Goal: Check status

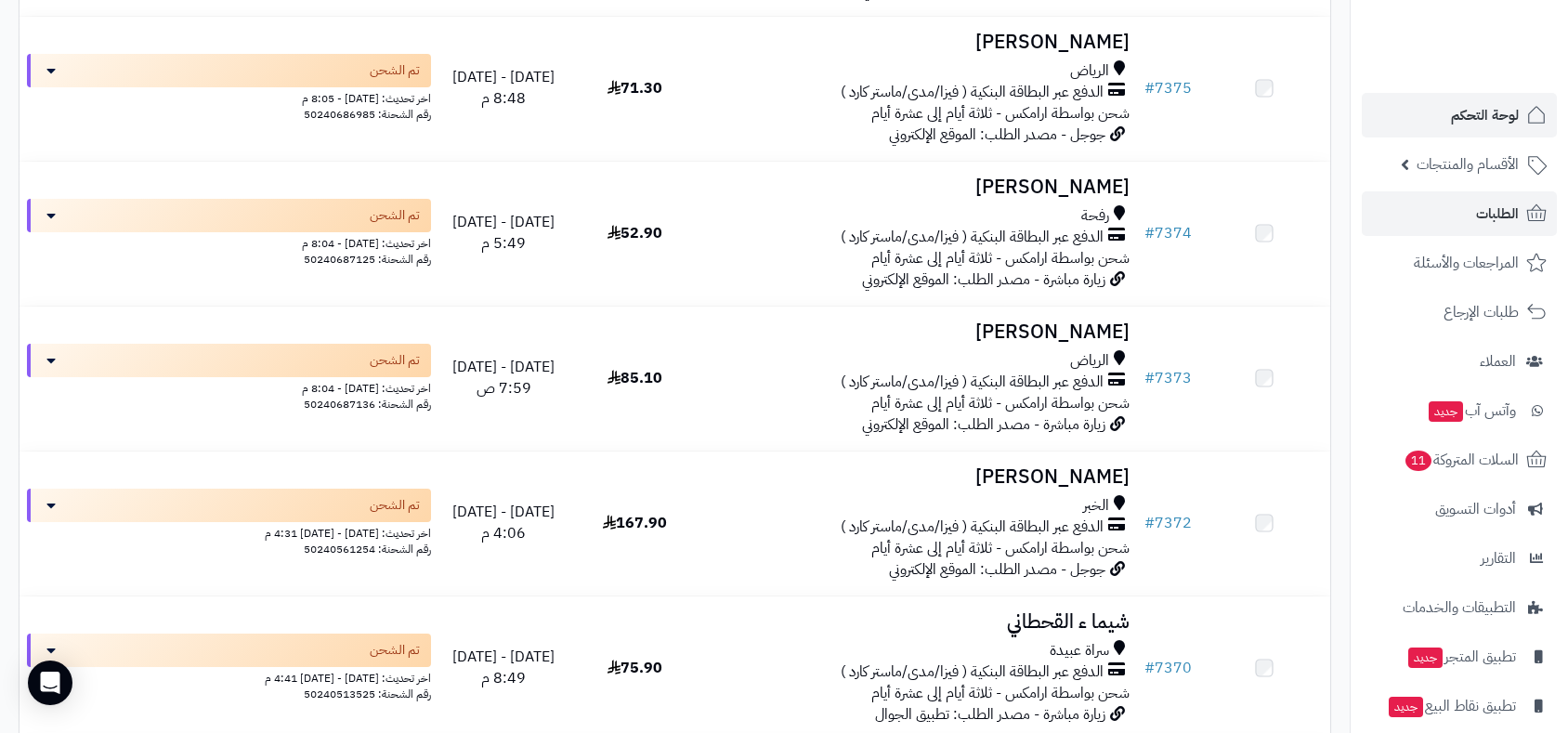
scroll to position [412, 0]
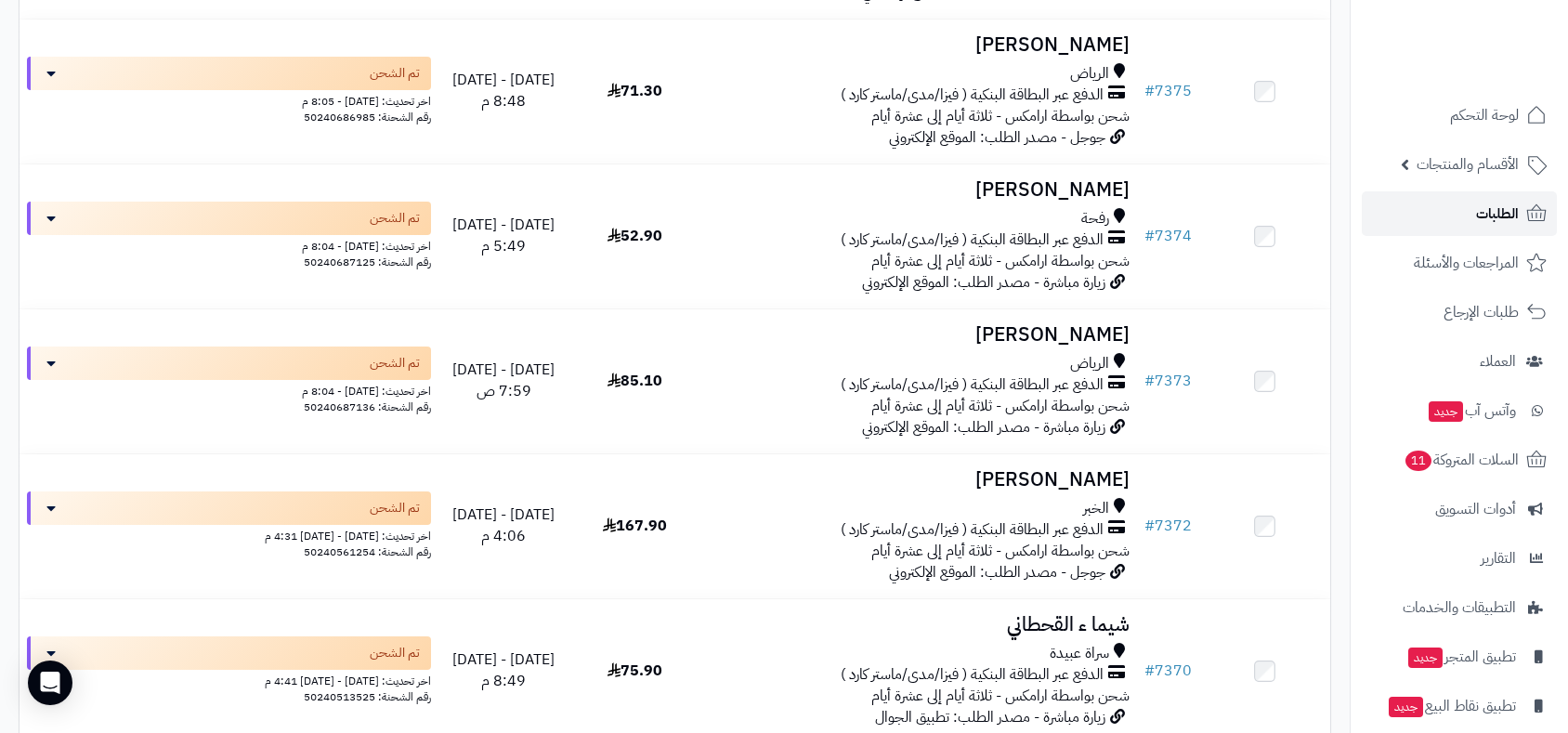
click at [1486, 220] on span "الطلبات" at bounding box center [1498, 214] width 43 height 26
